Goal: Transaction & Acquisition: Purchase product/service

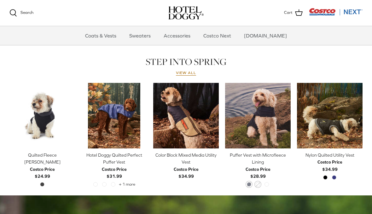
scroll to position [211, 0]
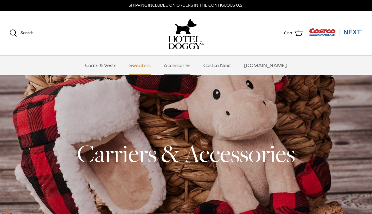
click at [151, 69] on link "Sweaters" at bounding box center [140, 65] width 33 height 19
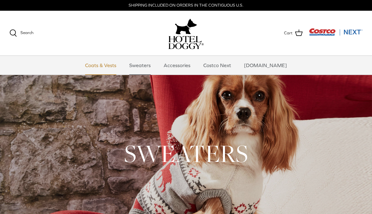
click at [113, 66] on link "Coats & Vests" at bounding box center [100, 65] width 43 height 19
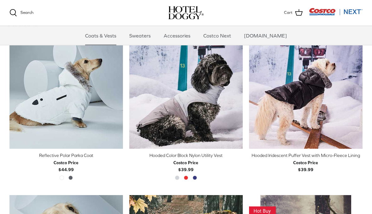
scroll to position [478, 0]
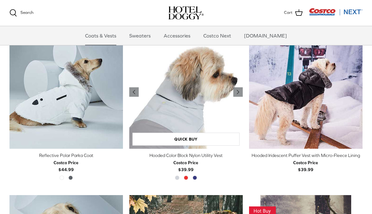
click at [192, 98] on img "Hooded Color Block Nylon Utility Vest" at bounding box center [185, 91] width 113 height 113
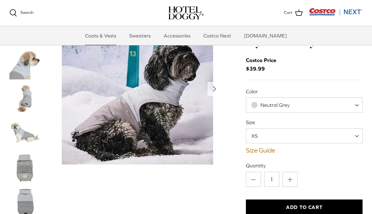
scroll to position [19, 0]
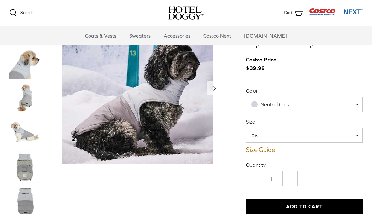
click at [31, 100] on img "Thumbnail Link" at bounding box center [25, 98] width 32 height 32
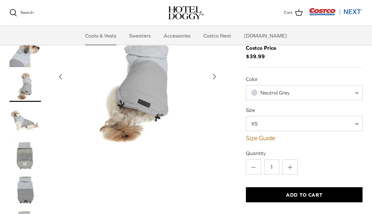
scroll to position [30, 0]
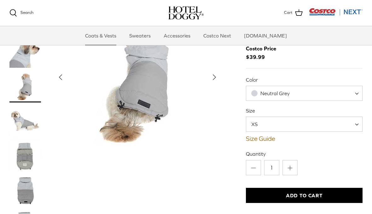
click at [31, 122] on img "Thumbnail Link" at bounding box center [25, 122] width 32 height 32
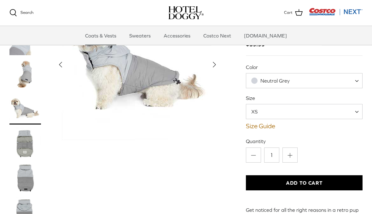
scroll to position [43, 0]
click at [26, 147] on img "Thumbnail Link" at bounding box center [25, 144] width 32 height 32
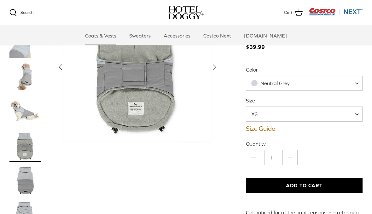
scroll to position [41, 0]
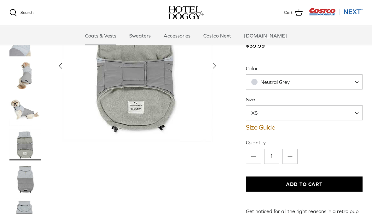
click at [27, 179] on img "Thumbnail Link" at bounding box center [25, 180] width 32 height 32
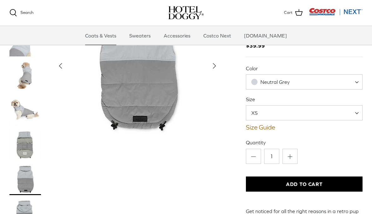
scroll to position [41, 0]
click at [31, 214] on img "Thumbnail Link" at bounding box center [25, 214] width 32 height 32
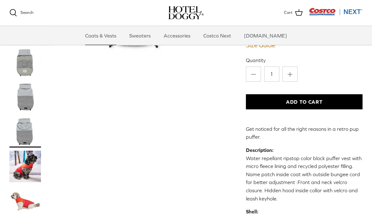
click at [33, 166] on img "Thumbnail Link" at bounding box center [25, 167] width 32 height 32
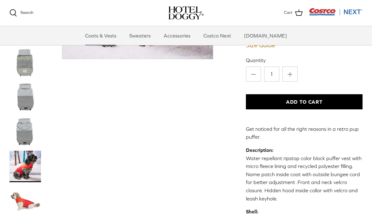
click at [31, 167] on img "Thumbnail Link" at bounding box center [25, 167] width 32 height 32
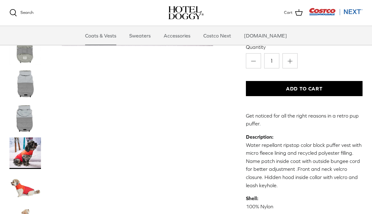
click at [26, 188] on img "Thumbnail Link" at bounding box center [25, 188] width 32 height 32
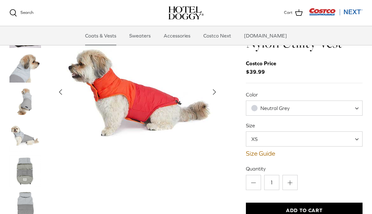
scroll to position [18, 0]
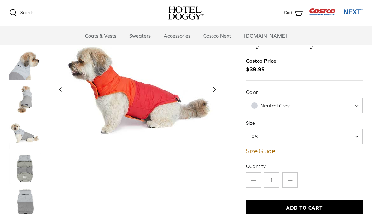
click at [355, 106] on span "Neutral Grey" at bounding box center [304, 105] width 117 height 15
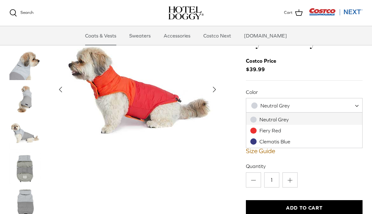
click at [353, 105] on span "Neutral Grey" at bounding box center [304, 105] width 117 height 15
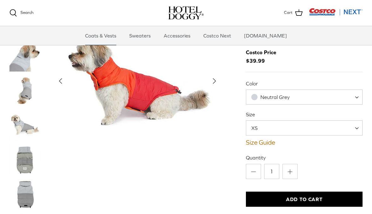
scroll to position [0, 0]
